Goal: Download file/media

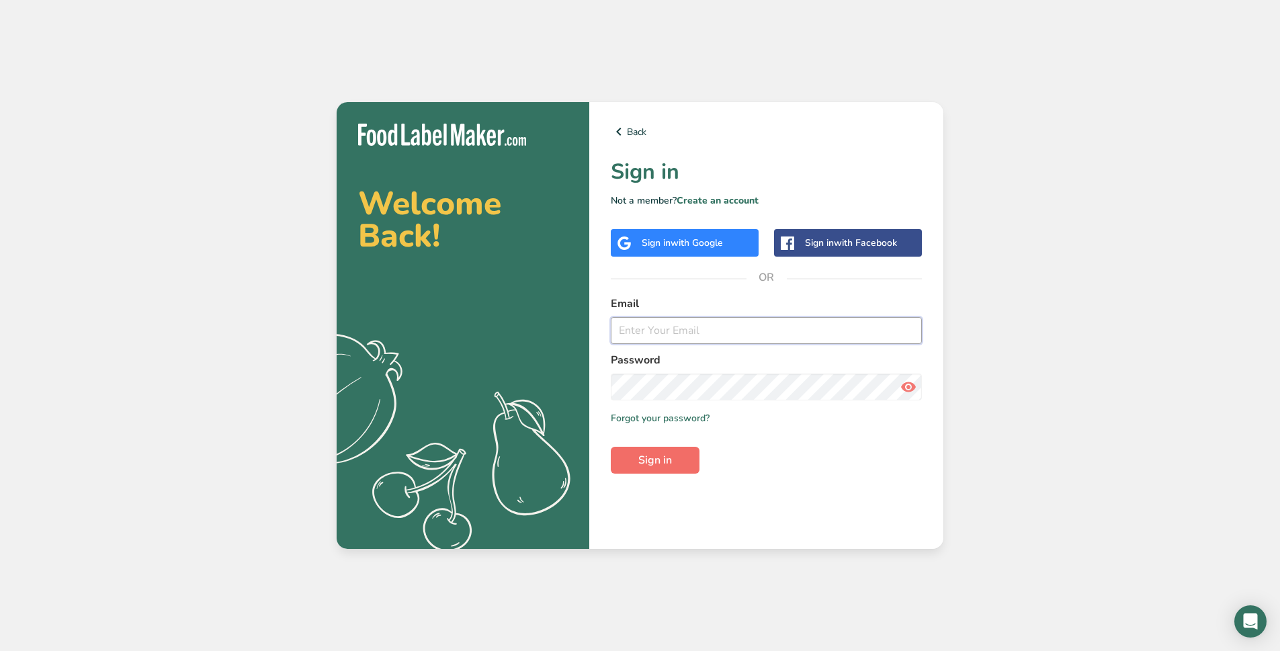
type input "[EMAIL_ADDRESS][DOMAIN_NAME]"
drag, startPoint x: 661, startPoint y: 466, endPoint x: 647, endPoint y: 453, distance: 19.0
click at [659, 468] on button "Sign in" at bounding box center [655, 460] width 89 height 27
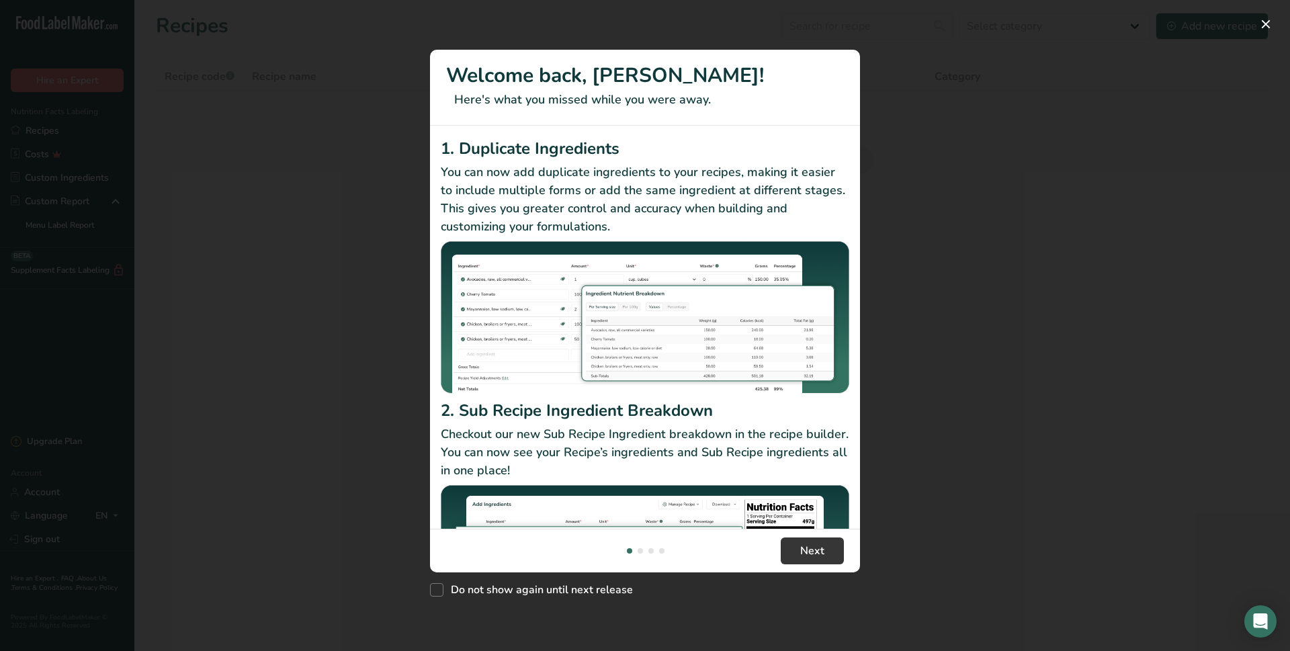
click at [1015, 483] on div "New Features" at bounding box center [645, 325] width 1290 height 651
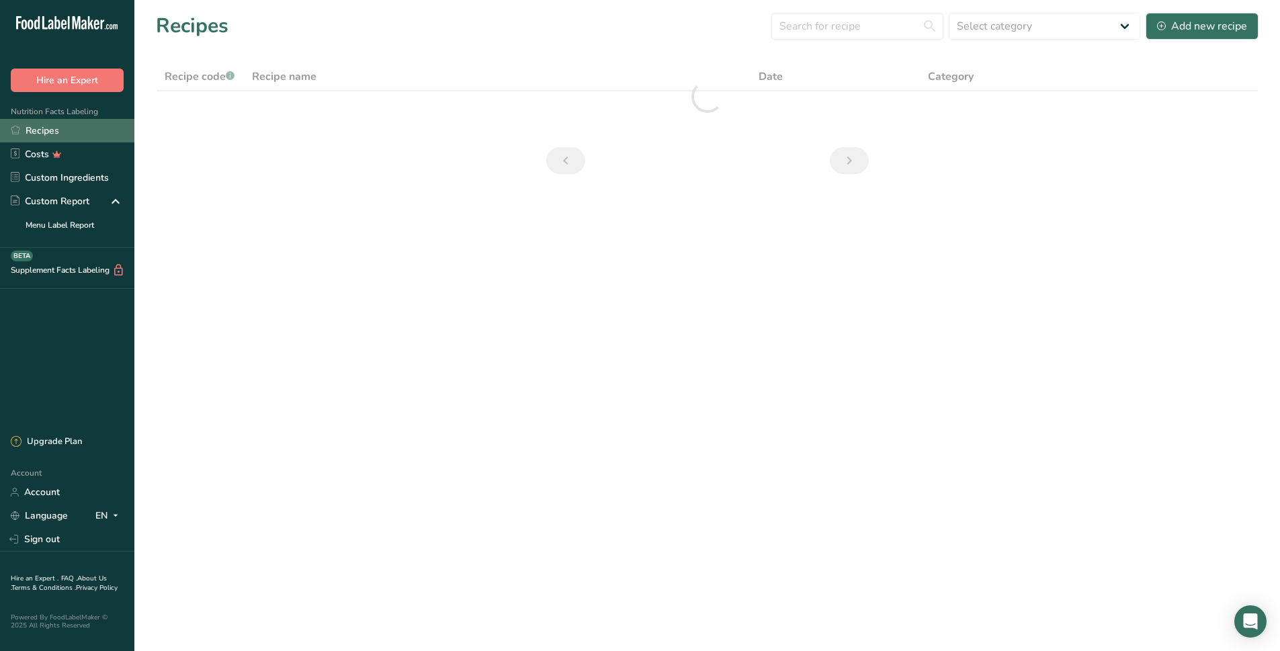
click at [53, 128] on link "Recipes" at bounding box center [67, 131] width 134 height 24
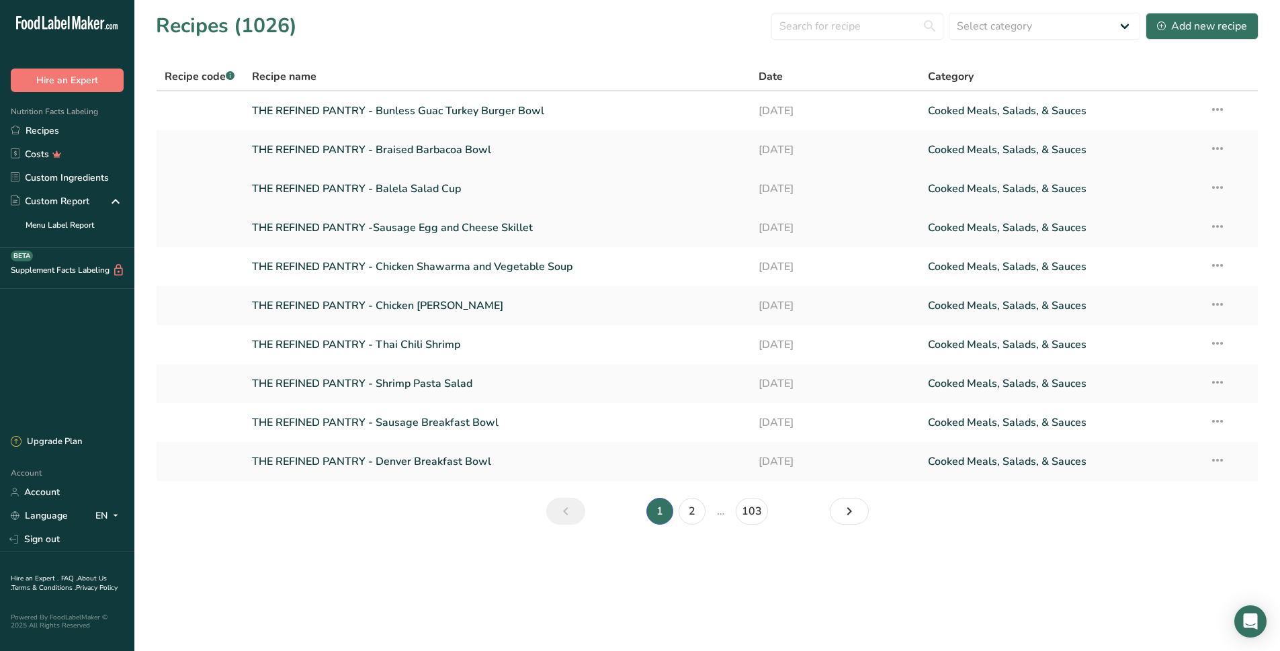
click at [449, 188] on link "THE REFINED PANTRY - Balela Salad Cup" at bounding box center [497, 189] width 491 height 28
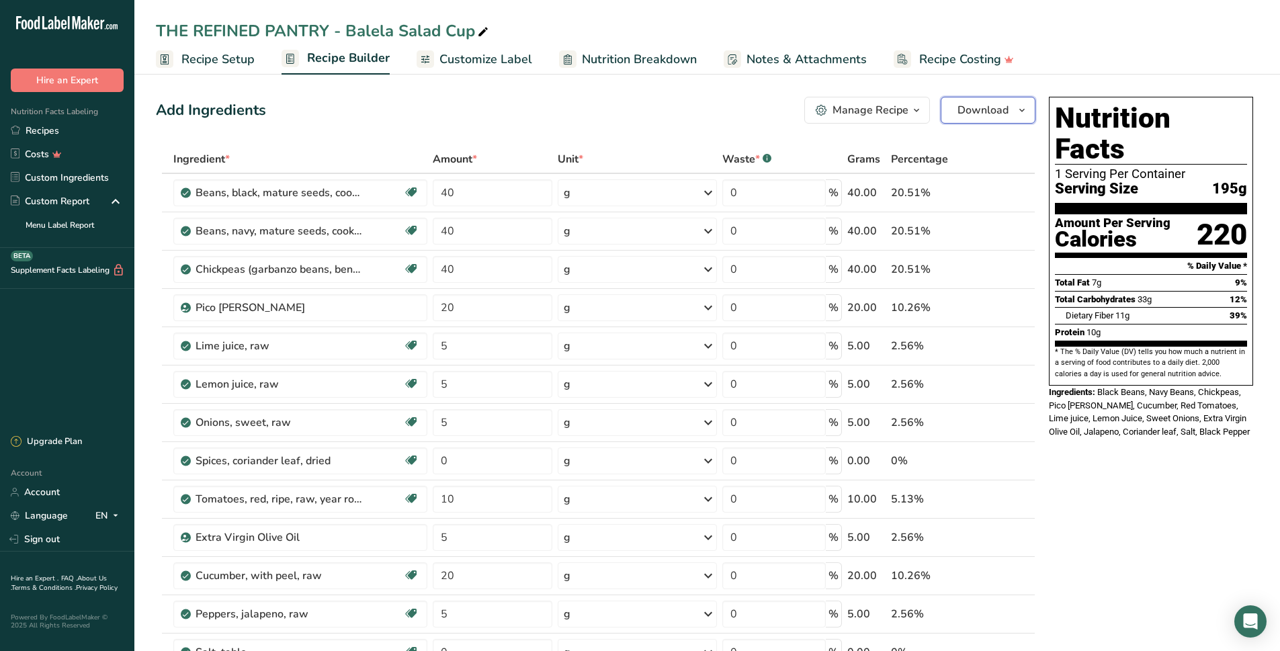
click at [961, 112] on span "Download" at bounding box center [983, 110] width 51 height 16
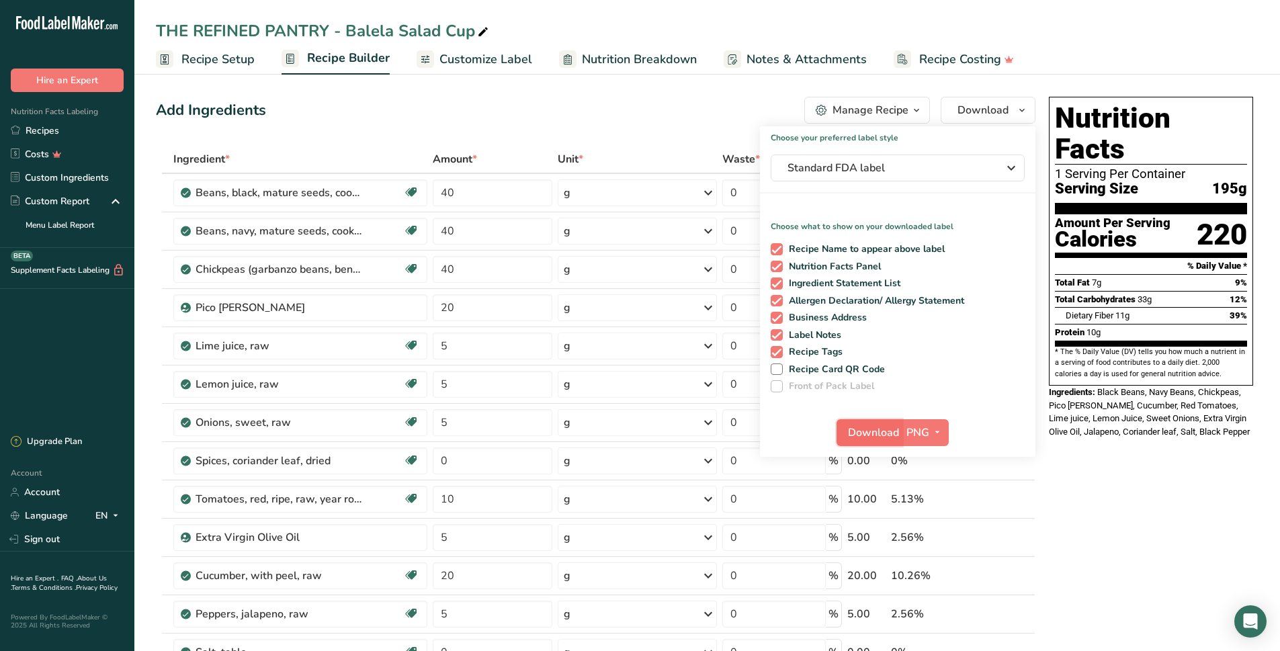
click at [866, 435] on span "Download" at bounding box center [873, 433] width 51 height 16
